Goal: Task Accomplishment & Management: Manage account settings

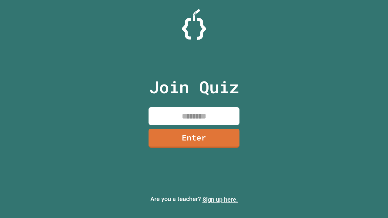
click at [217, 200] on link "Sign up here." at bounding box center [220, 199] width 35 height 7
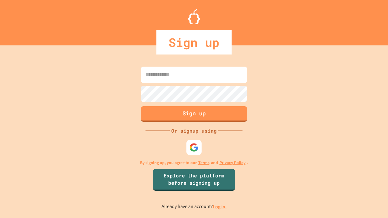
click at [220, 207] on link "Log in." at bounding box center [220, 207] width 14 height 6
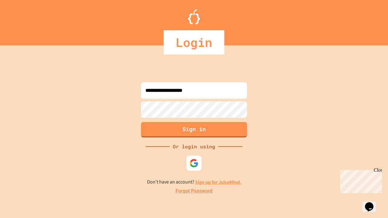
type input "**********"
